Goal: Find specific page/section: Find specific page/section

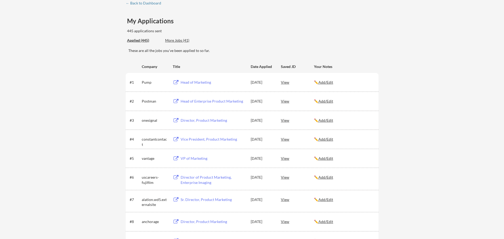
scroll to position [30, 0]
click at [201, 199] on div "Sr. Director, Product Marketing" at bounding box center [212, 199] width 65 height 5
click at [286, 201] on div "View" at bounding box center [297, 198] width 33 height 9
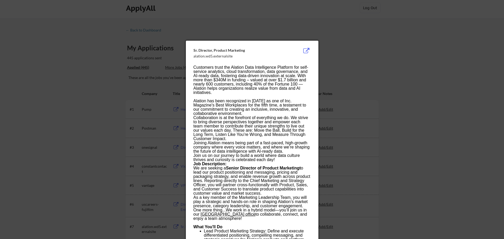
scroll to position [0, 0]
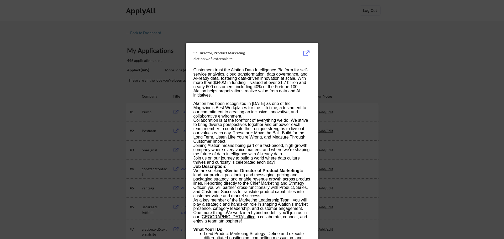
click at [341, 62] on div at bounding box center [252, 119] width 504 height 239
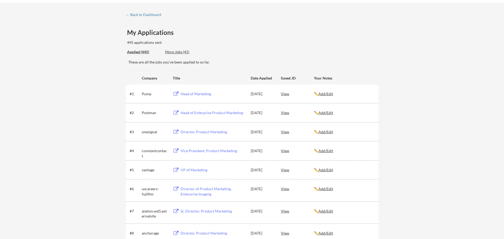
scroll to position [22, 0]
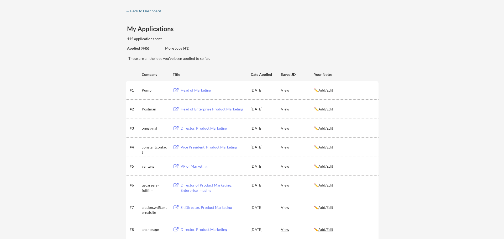
click at [144, 12] on div "← Back to Dashboard" at bounding box center [145, 11] width 39 height 4
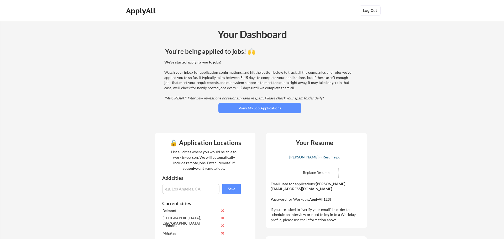
click at [293, 159] on div "[PERSON_NAME] -- Resume.pdf" at bounding box center [315, 157] width 62 height 4
